Goal: Information Seeking & Learning: Learn about a topic

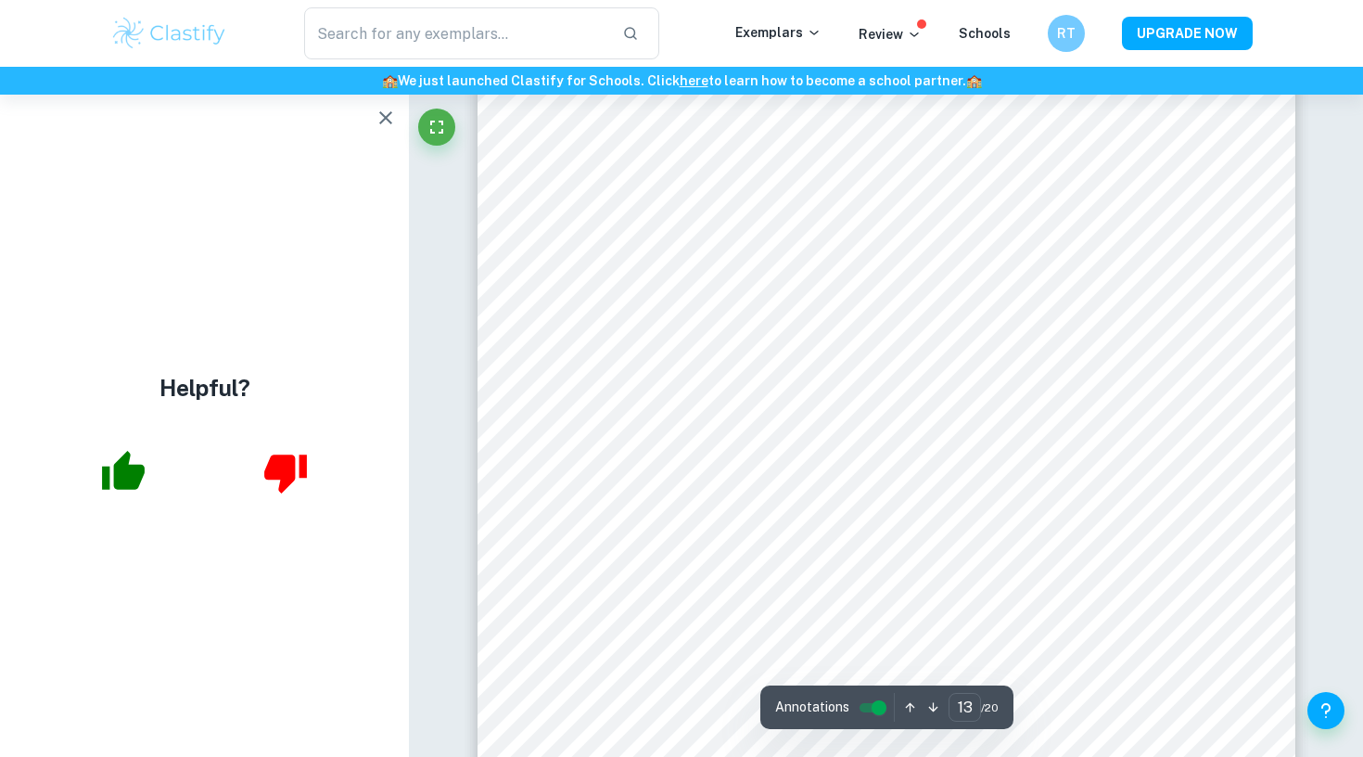
scroll to position [13599, 0]
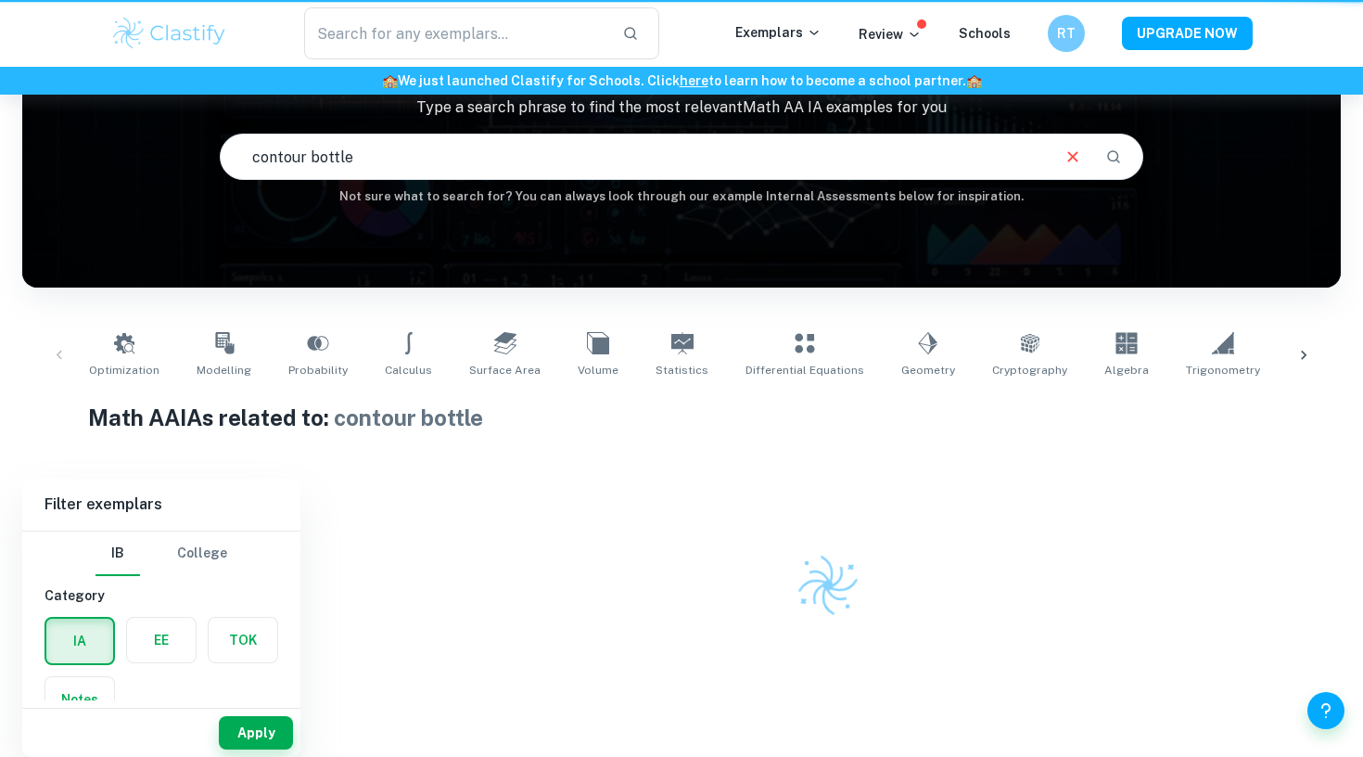
scroll to position [147, 0]
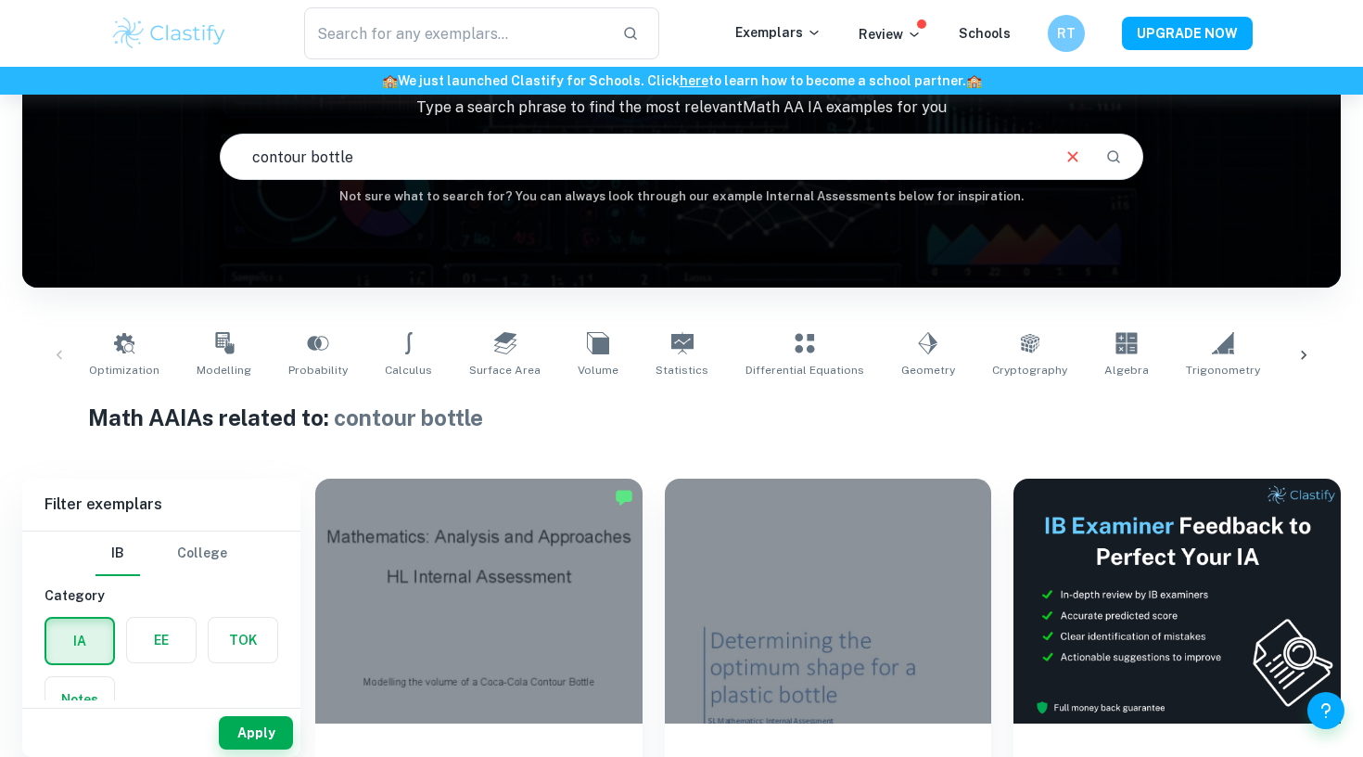
click at [1298, 340] on div at bounding box center [1304, 355] width 45 height 61
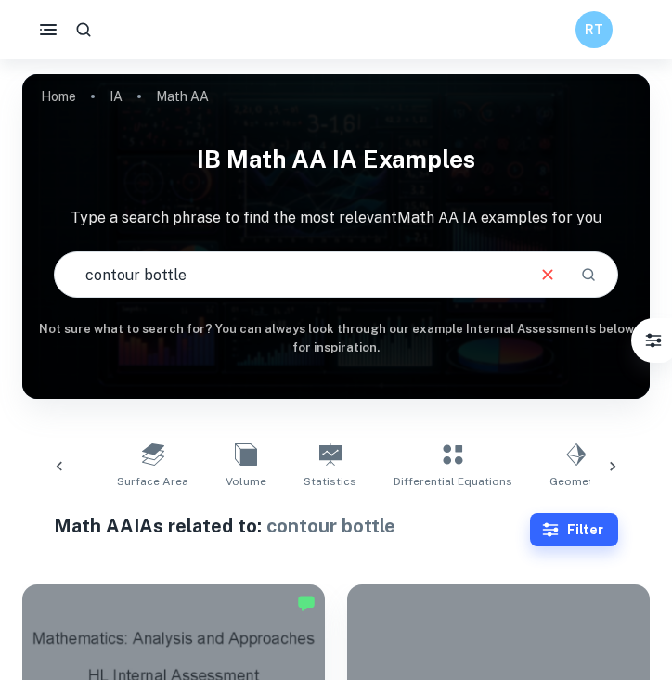
scroll to position [603, 0]
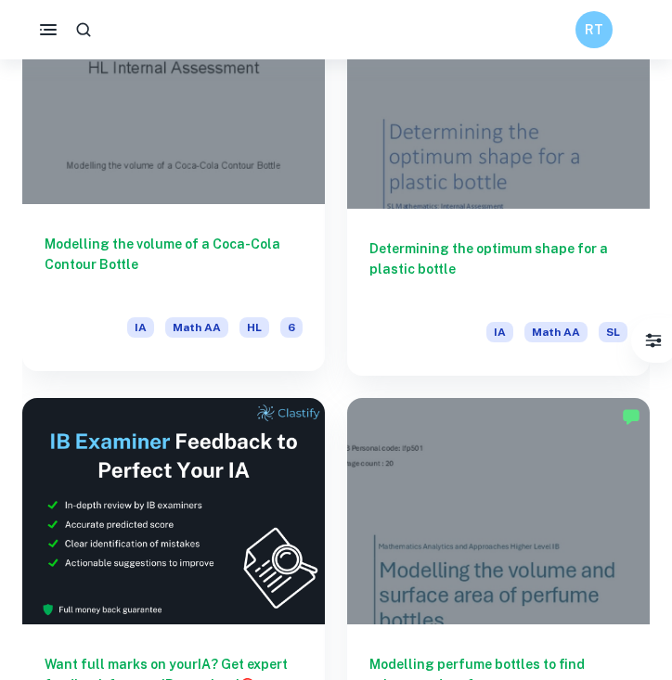
click at [186, 191] on div at bounding box center [173, 90] width 302 height 227
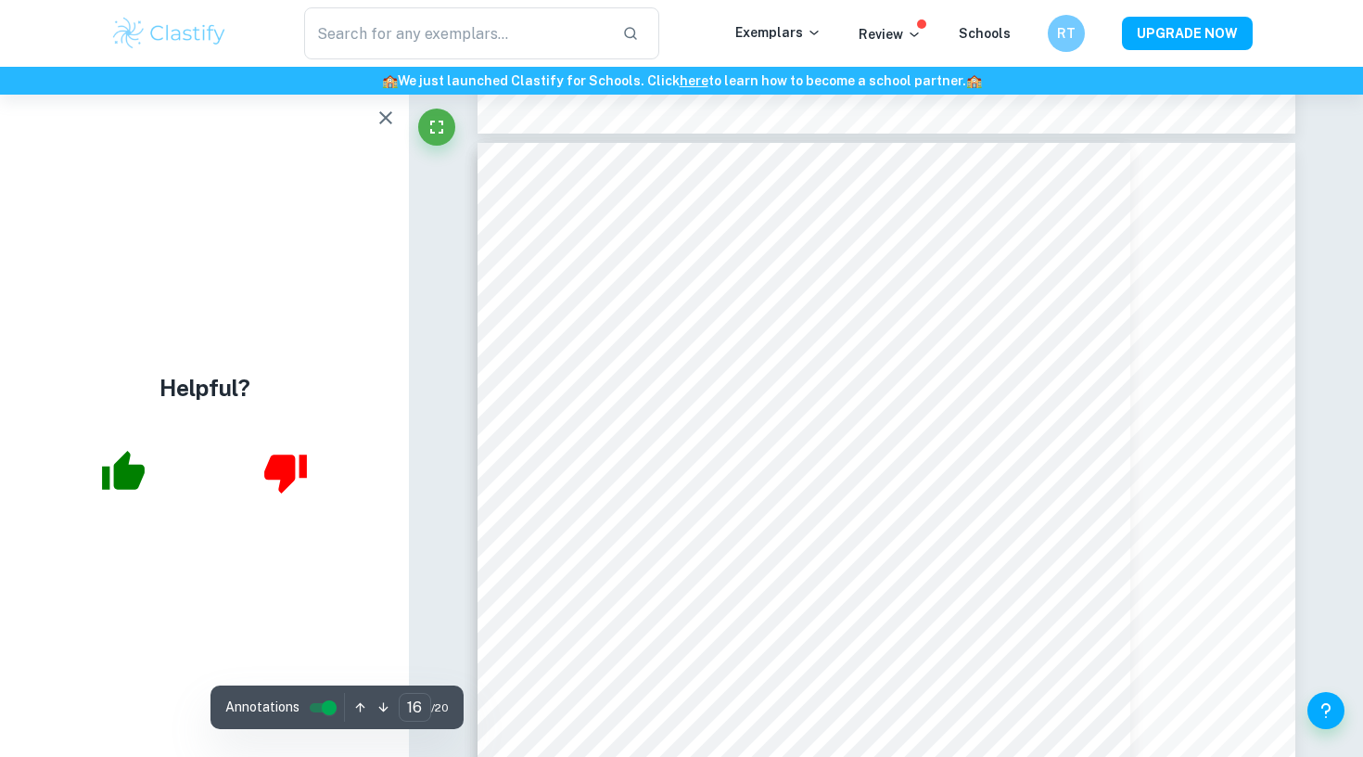
scroll to position [16505, 0]
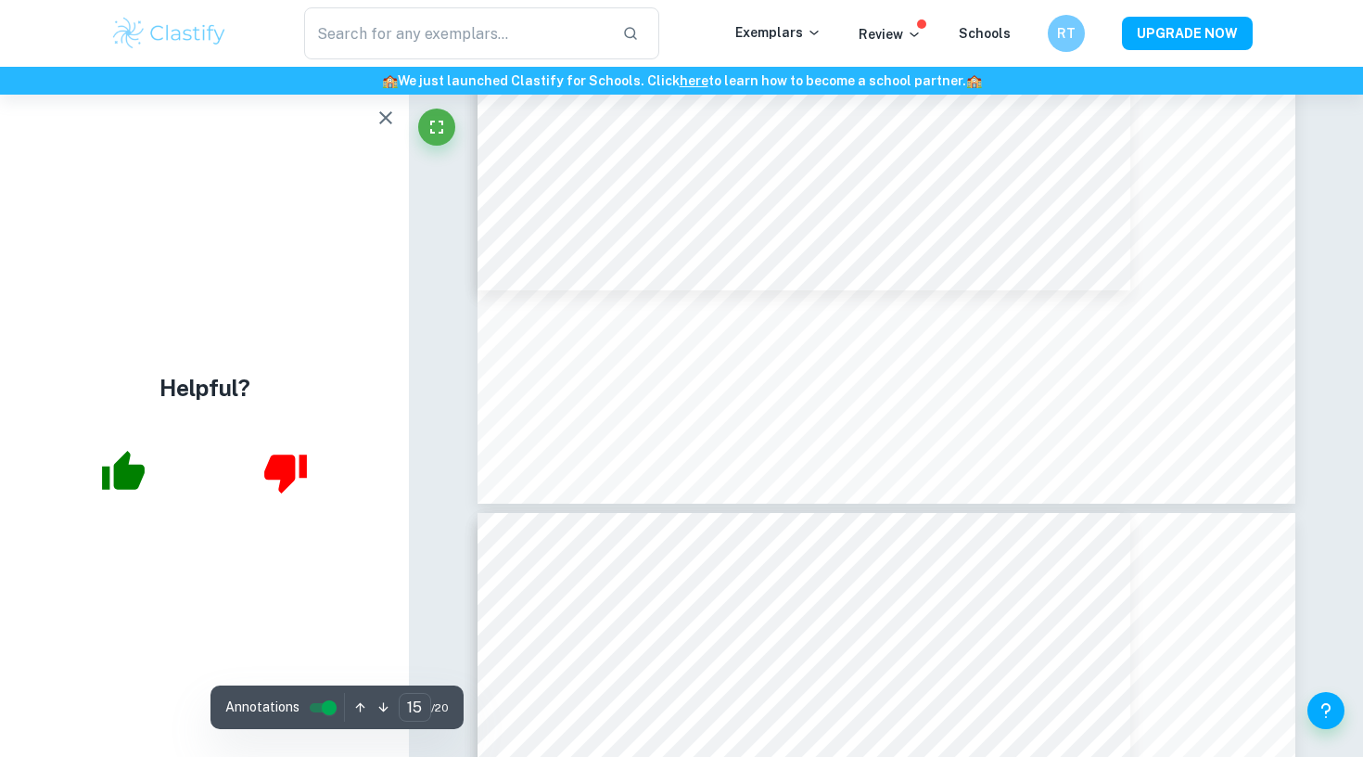
type input "16"
click at [389, 121] on icon "button" at bounding box center [385, 117] width 13 height 13
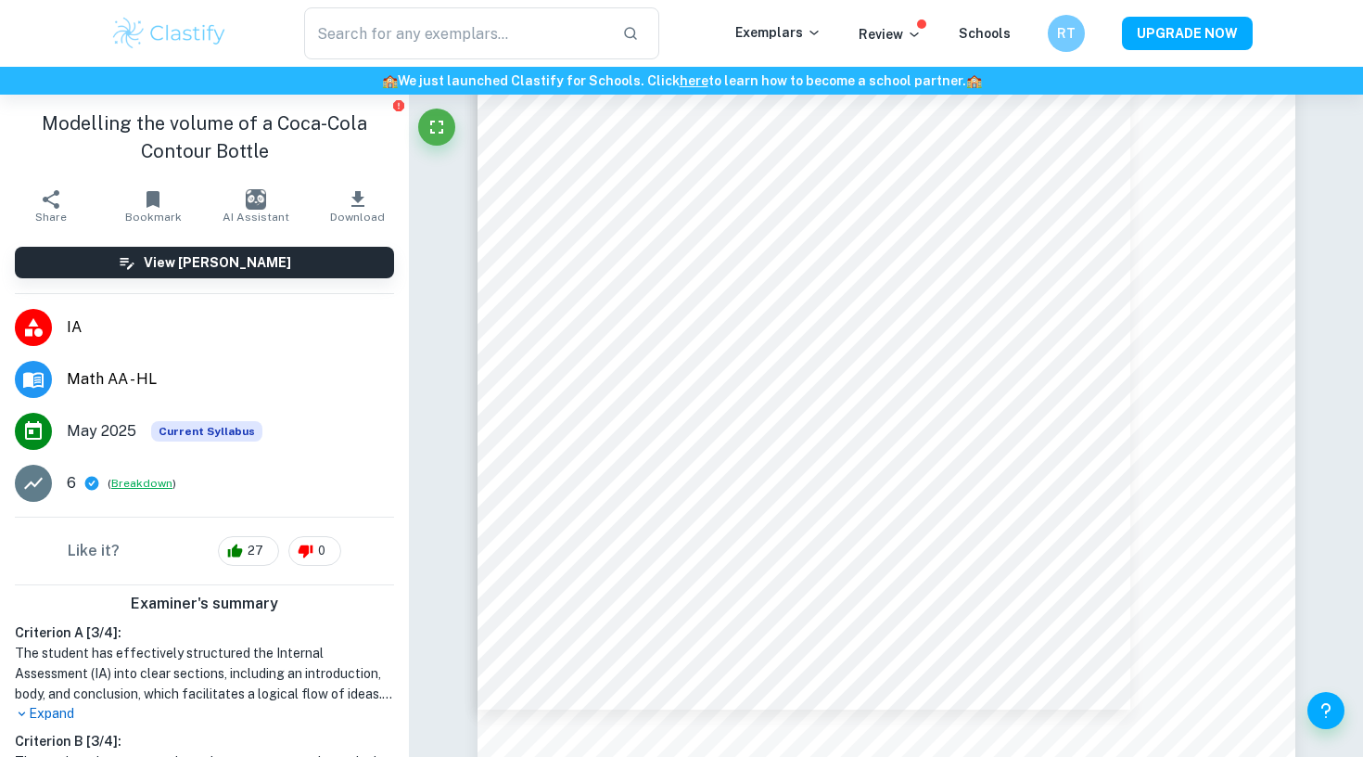
click at [133, 486] on button "Breakdown" at bounding box center [141, 483] width 61 height 17
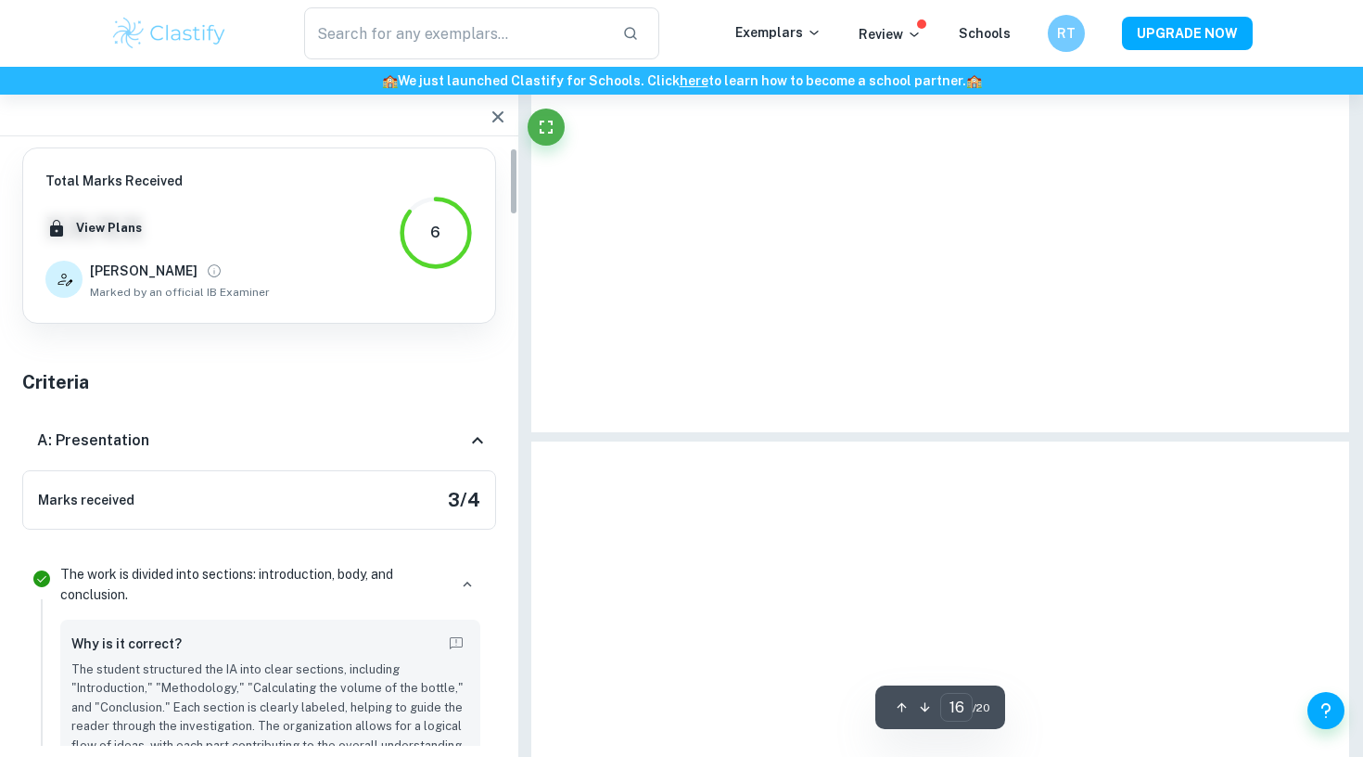
scroll to position [16547, 0]
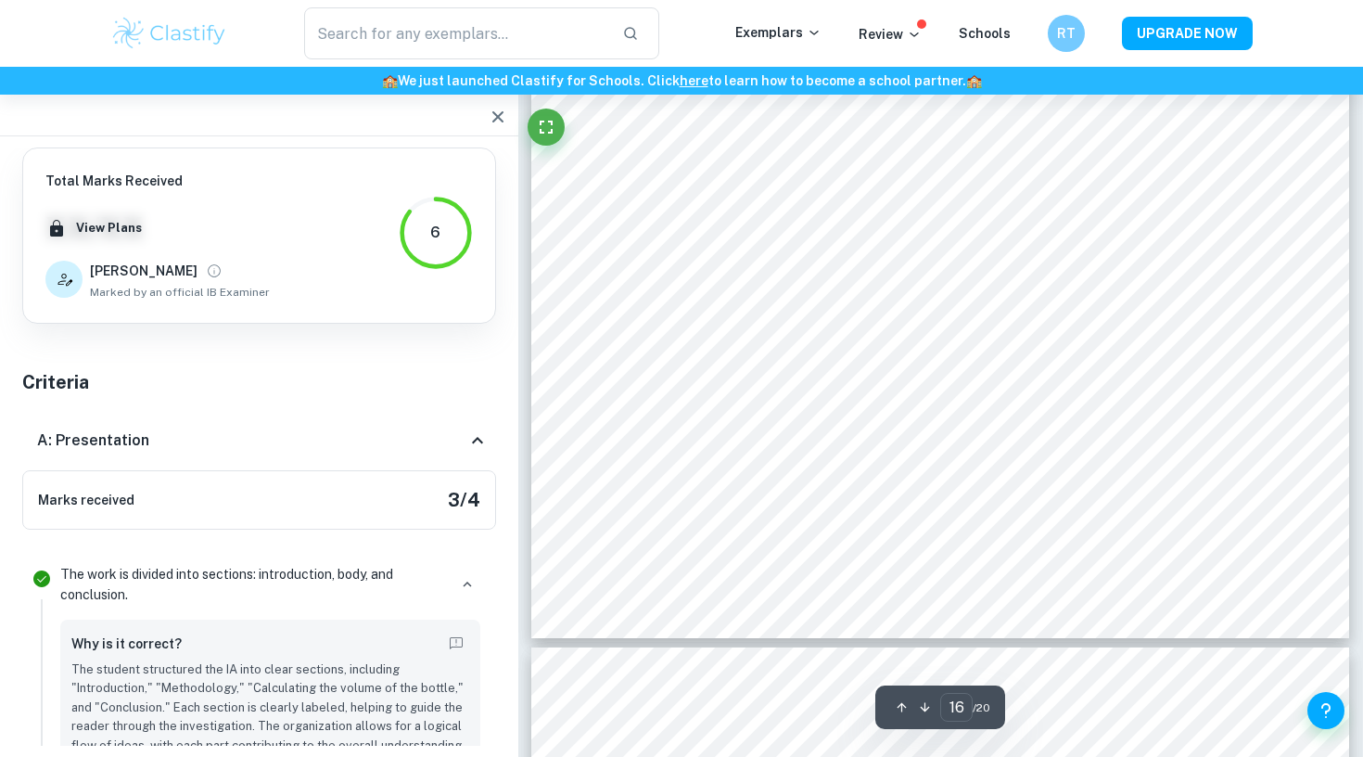
click at [494, 120] on icon "button" at bounding box center [498, 116] width 11 height 11
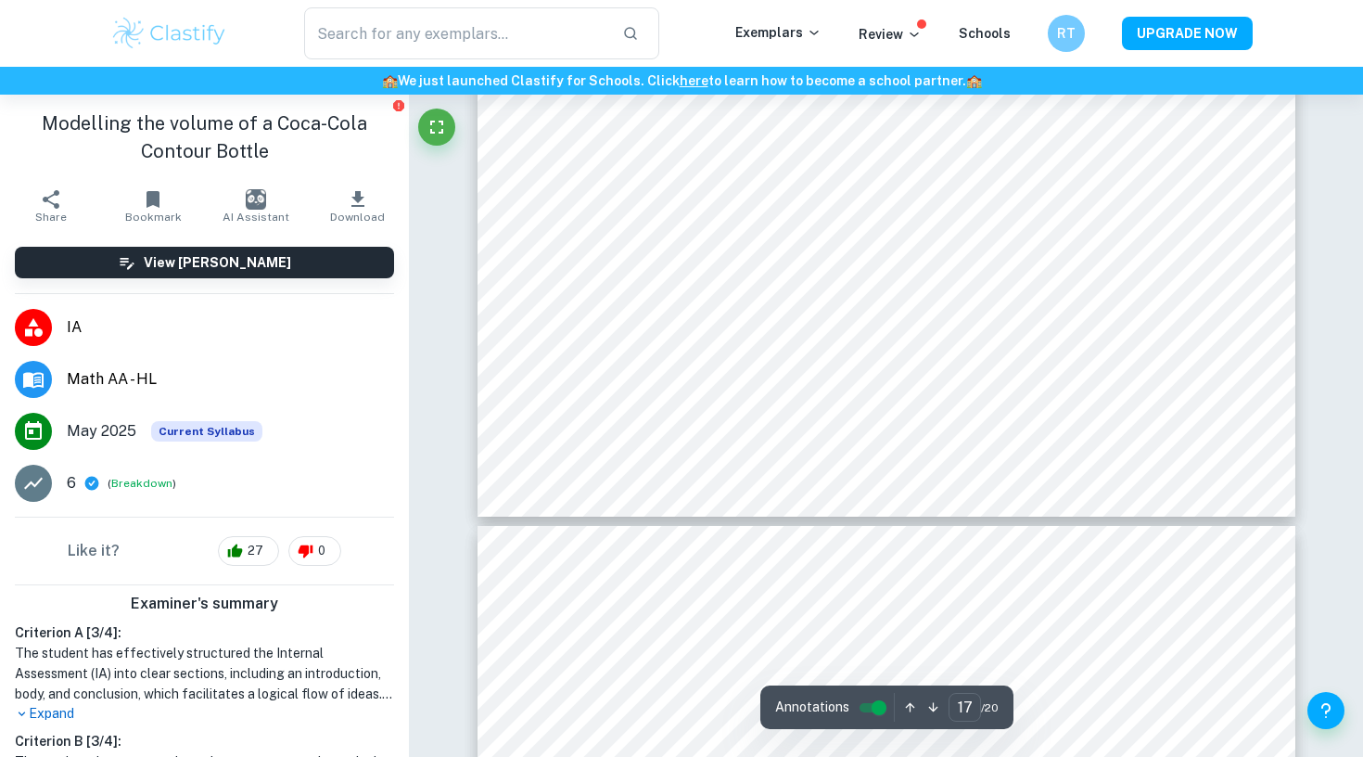
type input "18"
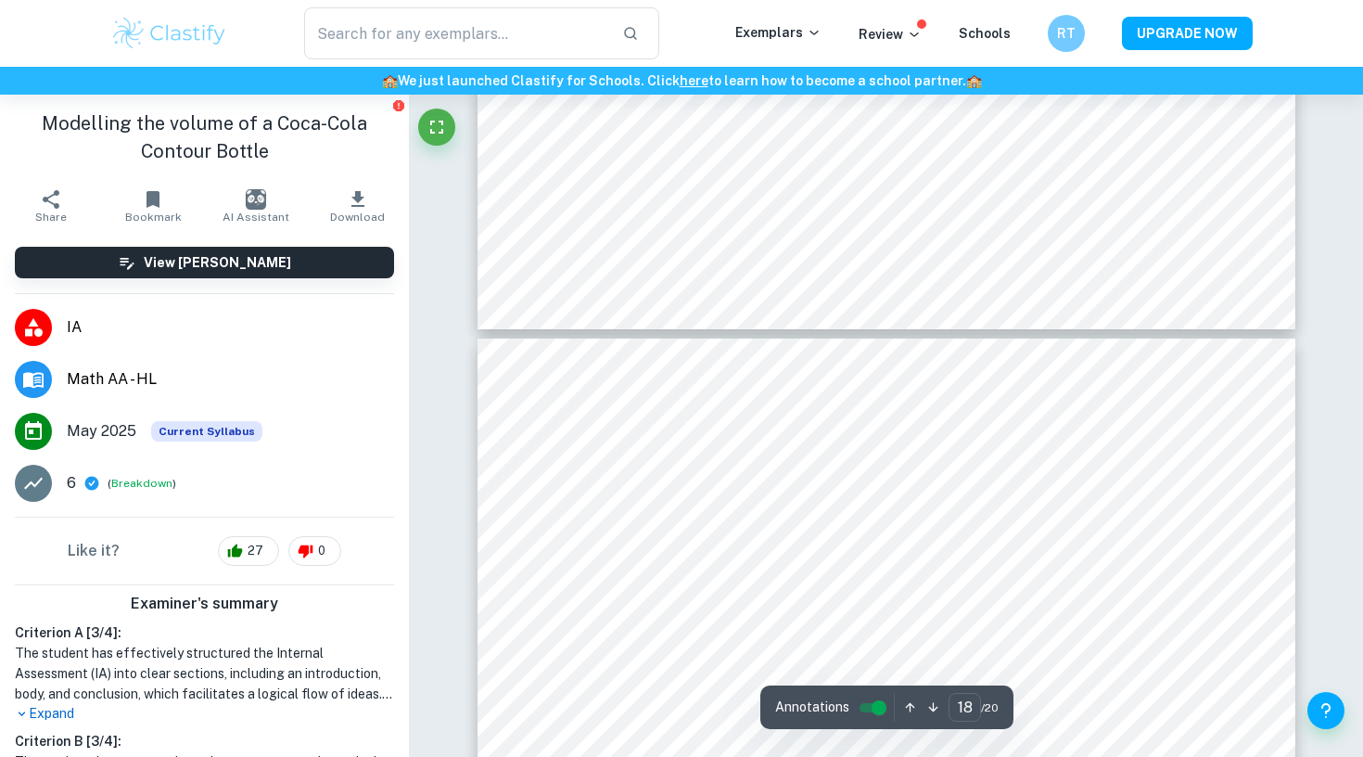
scroll to position [17925, 0]
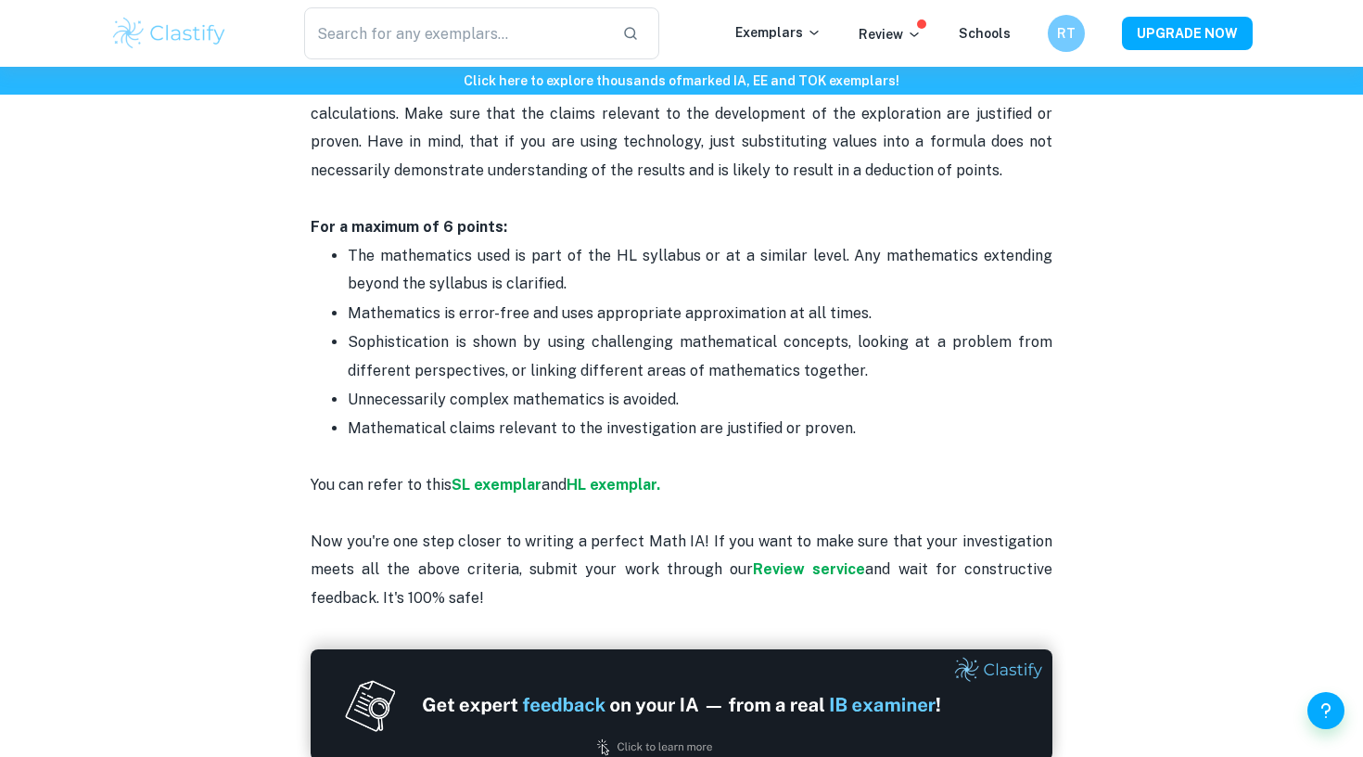
scroll to position [3763, 0]
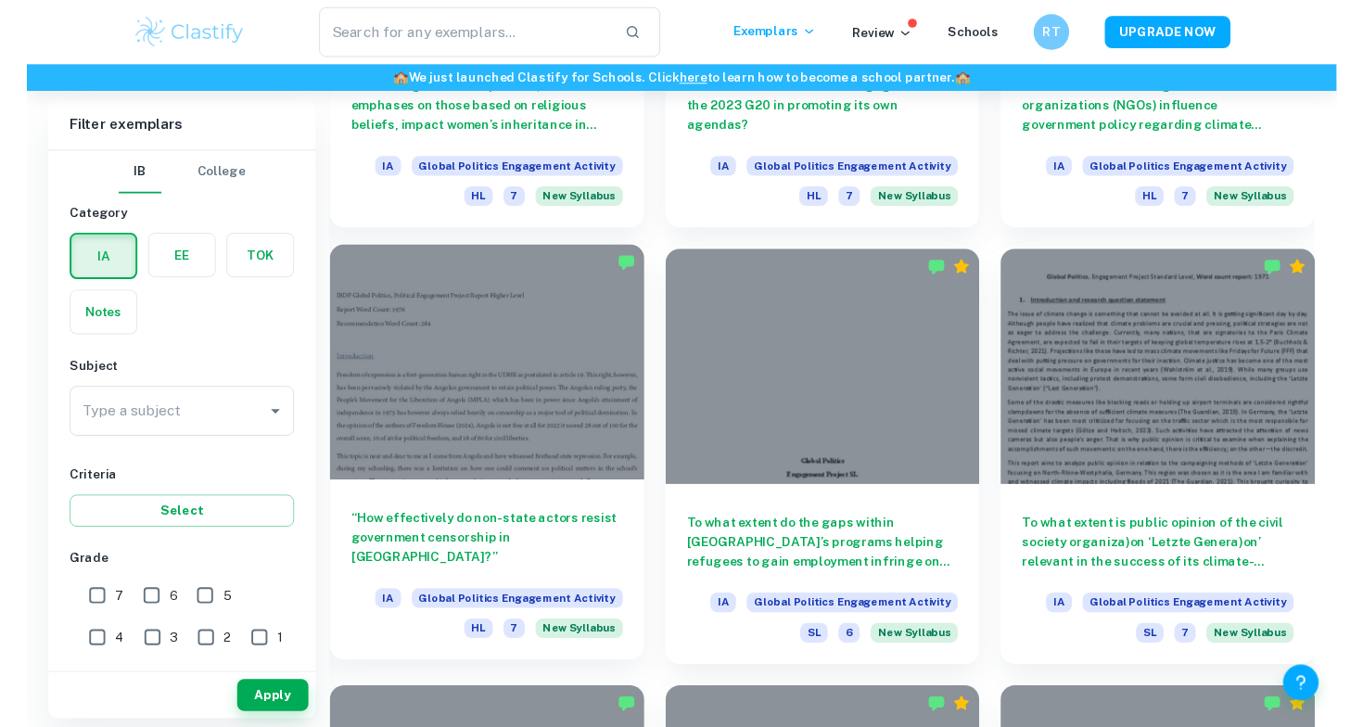
scroll to position [2127, 0]
